Goal: Check status: Check status

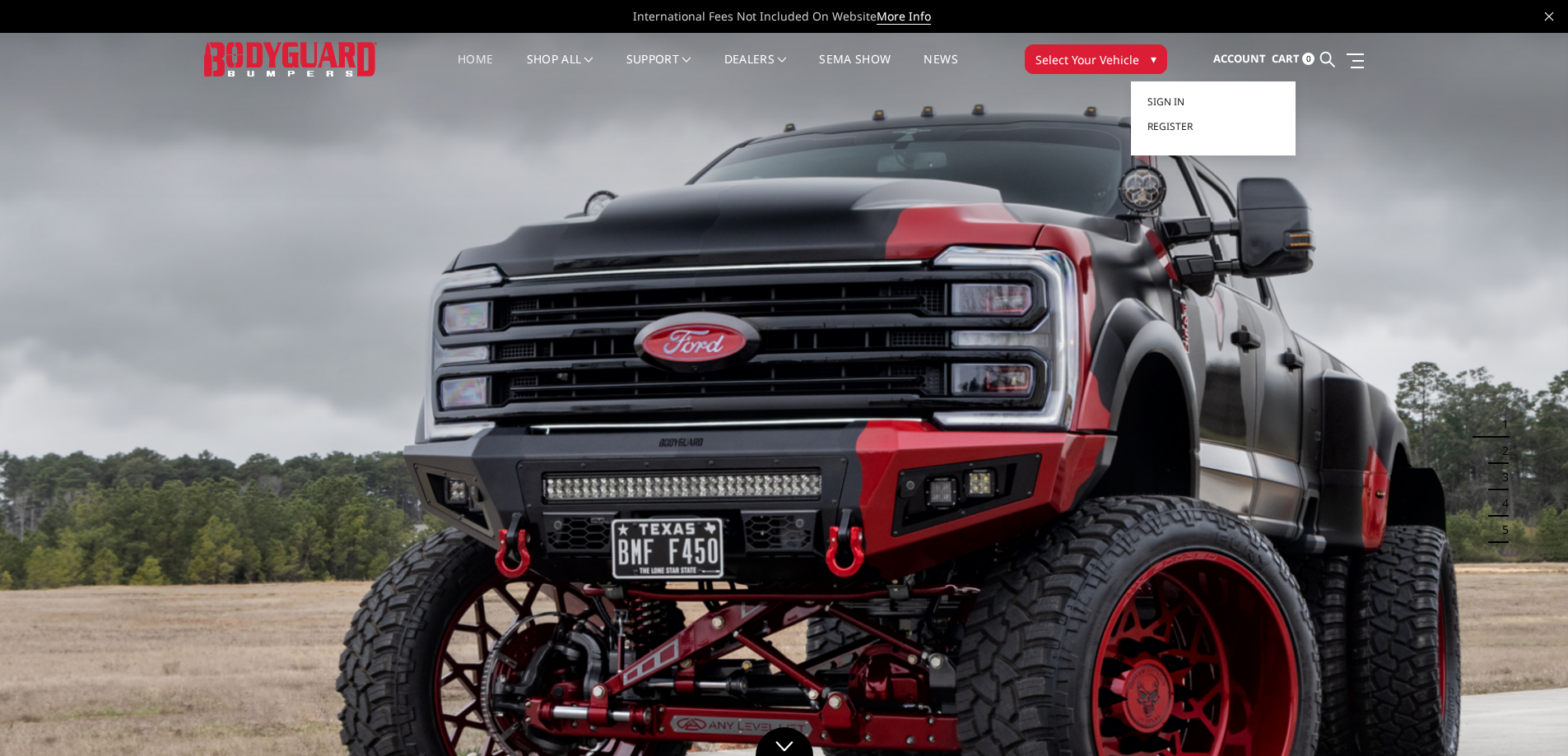
click at [1229, 53] on span "Account" at bounding box center [1239, 58] width 53 height 15
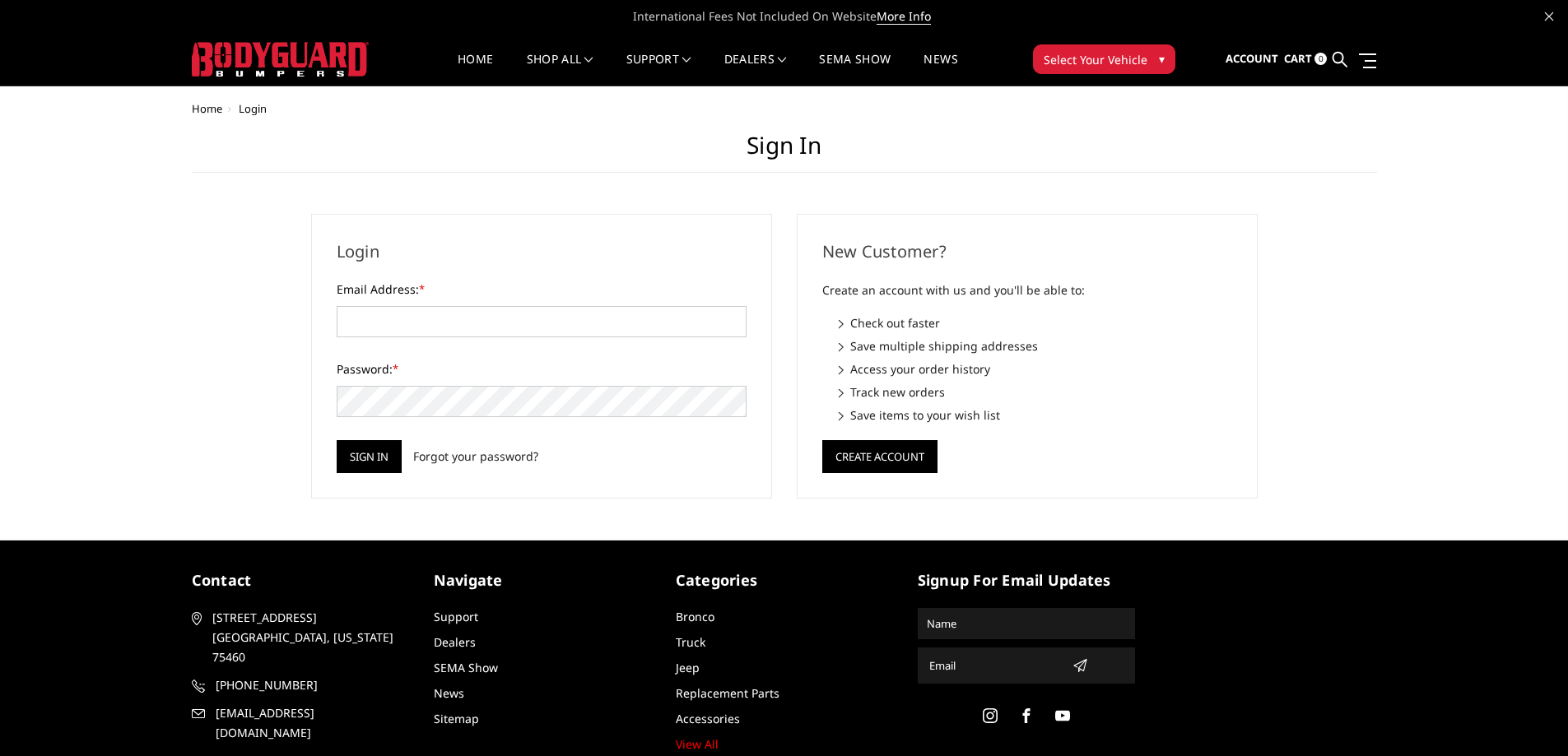
click at [1171, 100] on body "International Fees Not Included On Website More Info Home shop all Bronco [DATE…" at bounding box center [784, 419] width 1568 height 838
type input "chrisd@alloutoffroad.com"
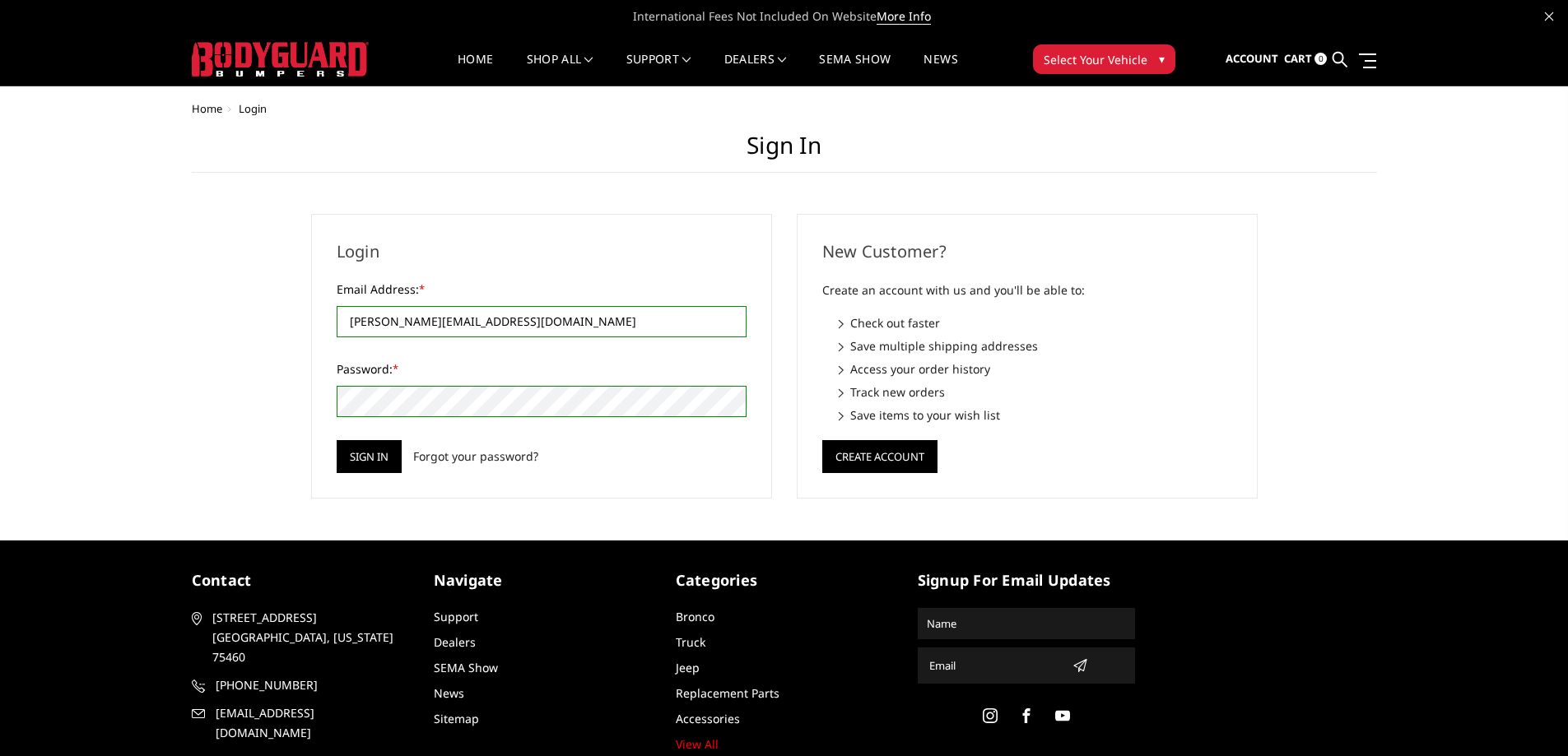
click at [372, 474] on div "Login Email Address: * chrisd@alloutoffroad.com Password: * Sign in Forgot your…" at bounding box center [542, 356] width 461 height 285
click at [372, 461] on input "Sign in" at bounding box center [369, 457] width 65 height 33
